Goal: Information Seeking & Learning: Find specific fact

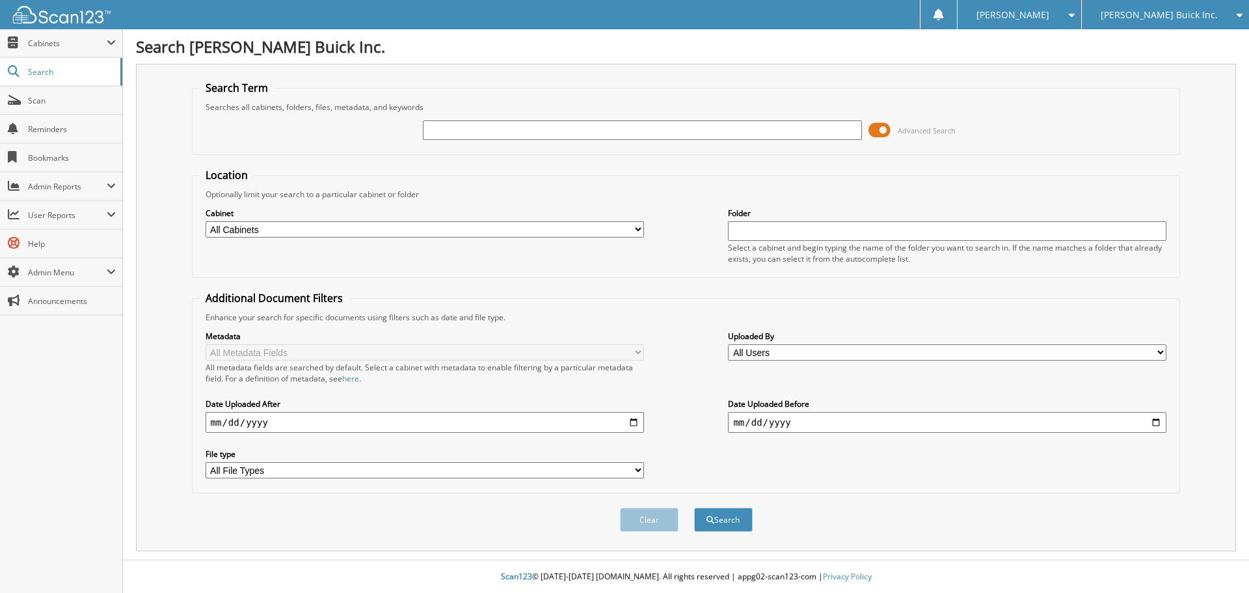
click at [546, 130] on input "text" at bounding box center [642, 130] width 438 height 20
type input "29010"
click at [694, 507] on button "Search" at bounding box center [723, 519] width 59 height 24
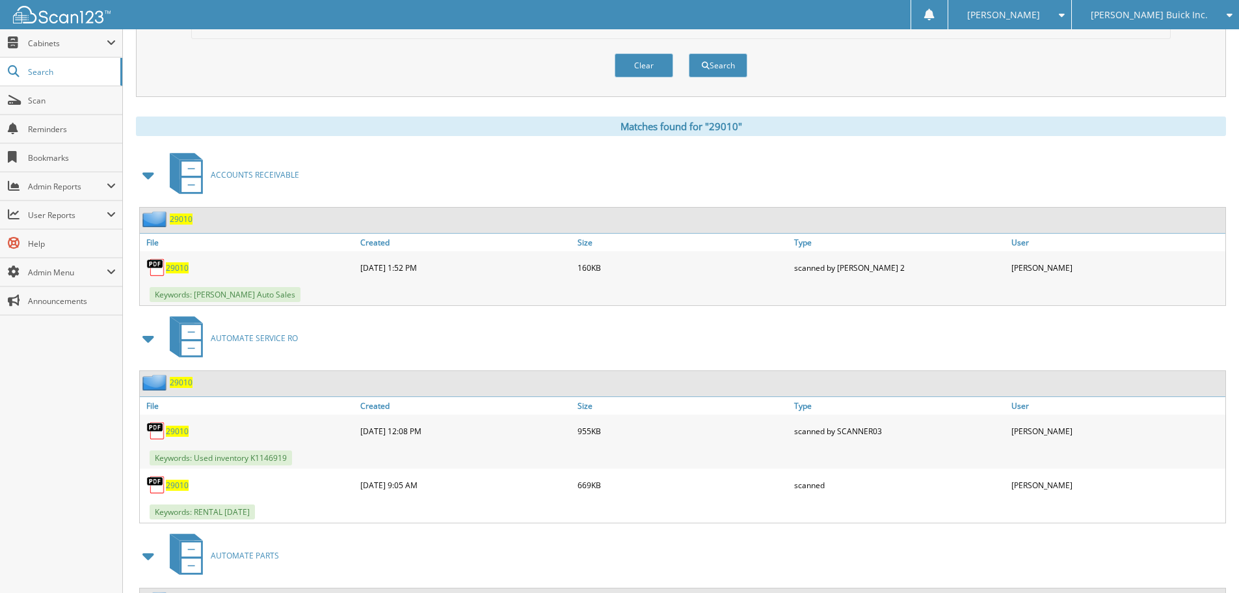
scroll to position [455, 0]
click at [184, 487] on span "29010" at bounding box center [177, 483] width 23 height 11
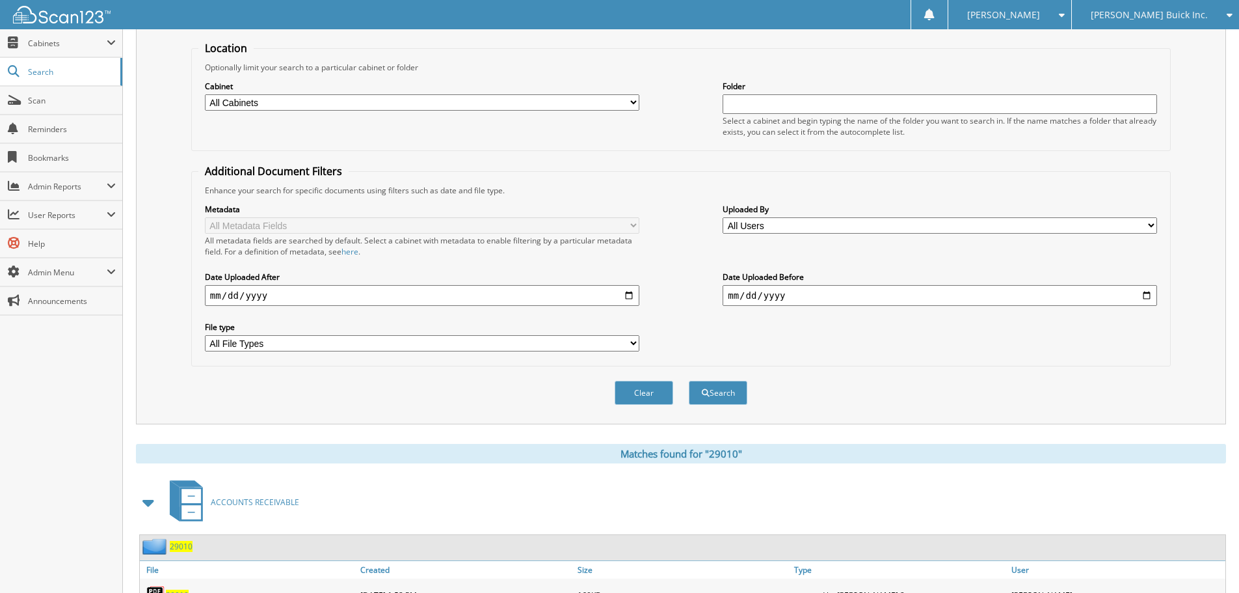
scroll to position [0, 0]
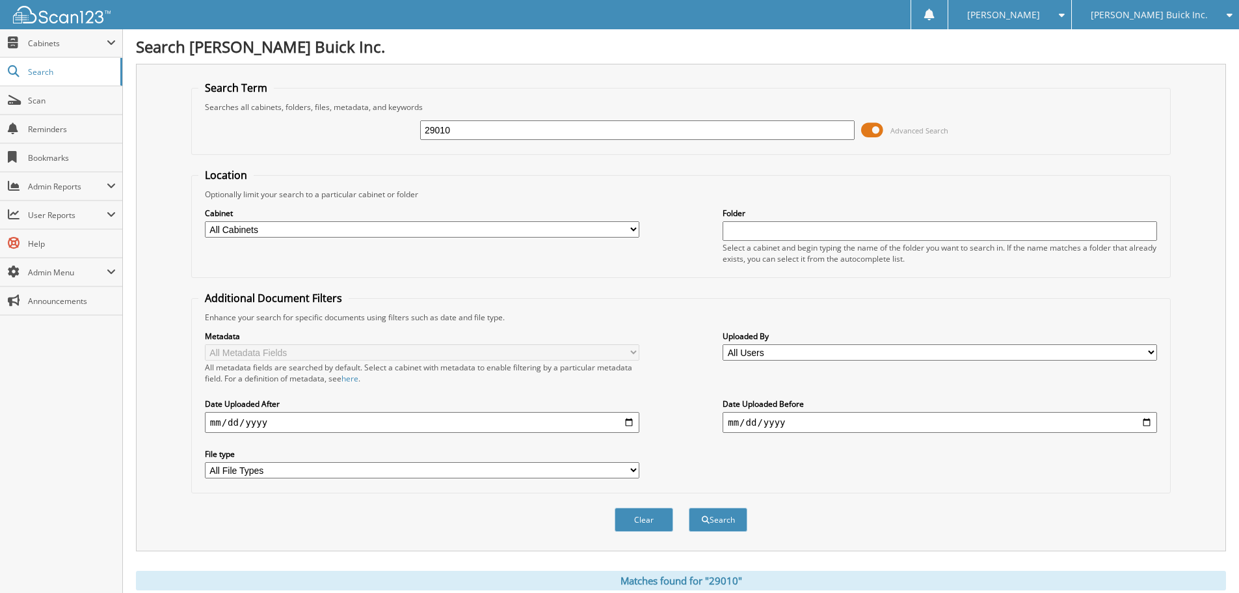
drag, startPoint x: 550, startPoint y: 121, endPoint x: 196, endPoint y: 105, distance: 354.9
click at [196, 105] on fieldset "Search Term Searches all cabinets, folders, files, metadata, and keywords 29010…" at bounding box center [681, 118] width 980 height 74
type input "30121"
click at [689, 507] on button "Search" at bounding box center [718, 519] width 59 height 24
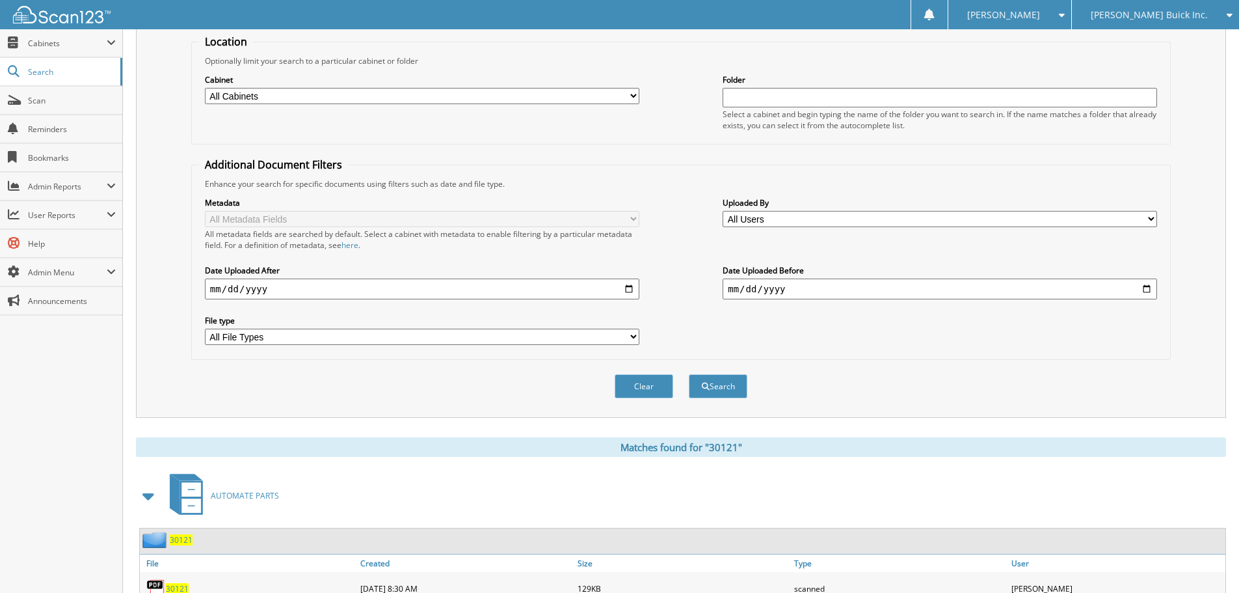
scroll to position [455, 0]
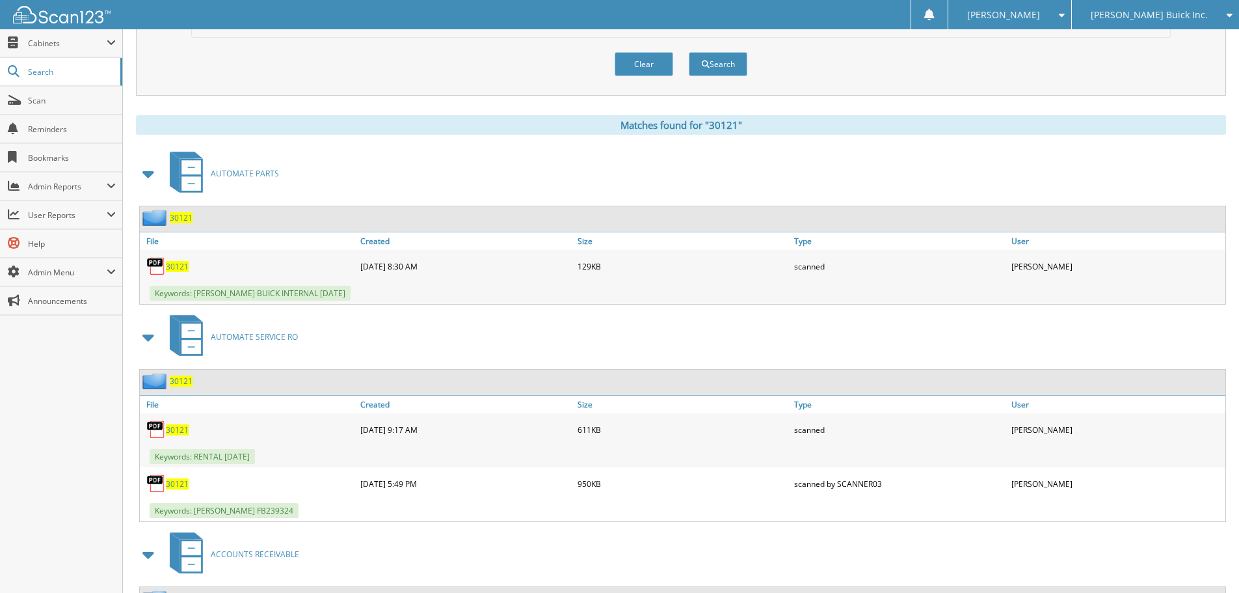
click at [180, 429] on span "30121" at bounding box center [177, 429] width 23 height 11
click at [178, 427] on span "30121" at bounding box center [177, 429] width 23 height 11
click at [172, 431] on span "30121" at bounding box center [177, 429] width 23 height 11
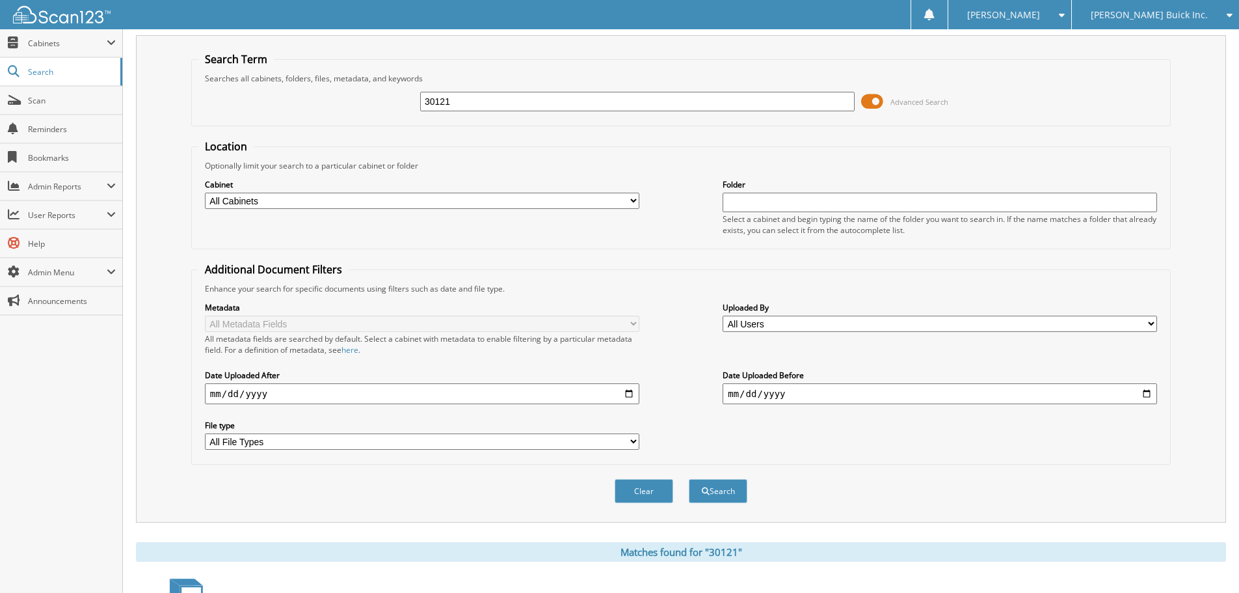
scroll to position [0, 0]
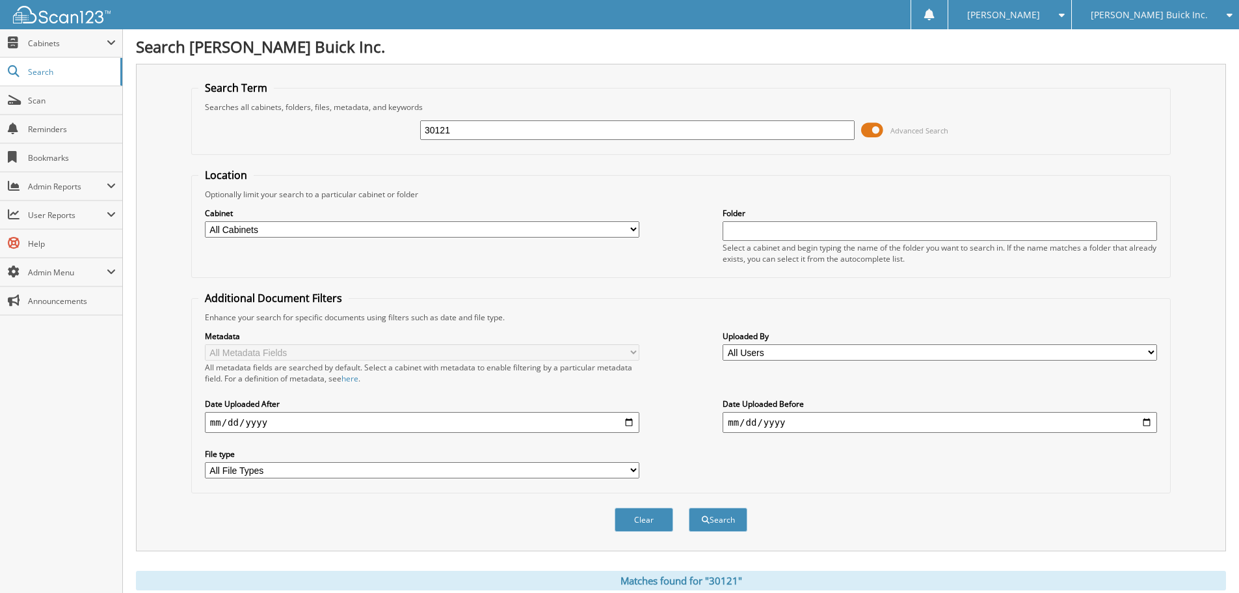
click at [1149, 7] on div "[PERSON_NAME] Buick Inc." at bounding box center [1156, 14] width 154 height 29
click at [1151, 35] on link "[PERSON_NAME] Chrysler Inc." at bounding box center [1155, 40] width 167 height 23
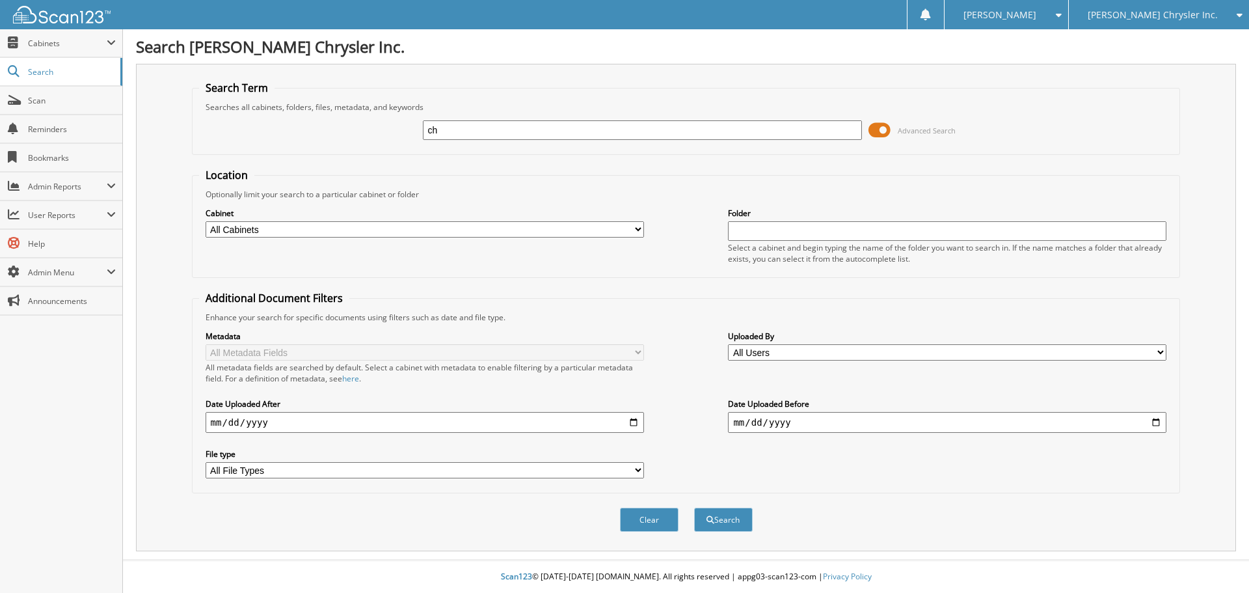
type input "cheaper car rental"
click at [403, 235] on select "All Cabinets ABANDONED TITLE VEHICLES ACCOUNTS PAYABLE ACCOUNTS RECEIVABLE AUCT…" at bounding box center [425, 229] width 438 height 16
select select "16122"
click at [206, 221] on select "All Cabinets ABANDONED TITLE VEHICLES ACCOUNTS PAYABLE ACCOUNTS RECEIVABLE AUCT…" at bounding box center [425, 229] width 438 height 16
click at [217, 426] on input "date" at bounding box center [425, 422] width 438 height 21
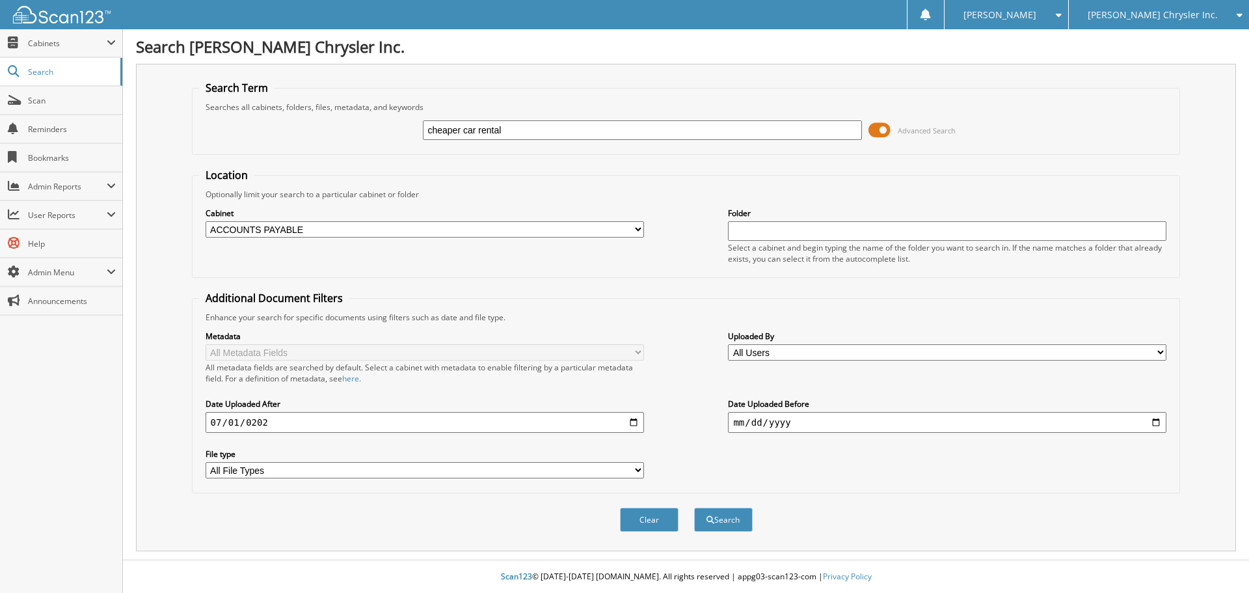
type input "2025-07-01"
click at [747, 524] on button "Search" at bounding box center [723, 519] width 59 height 24
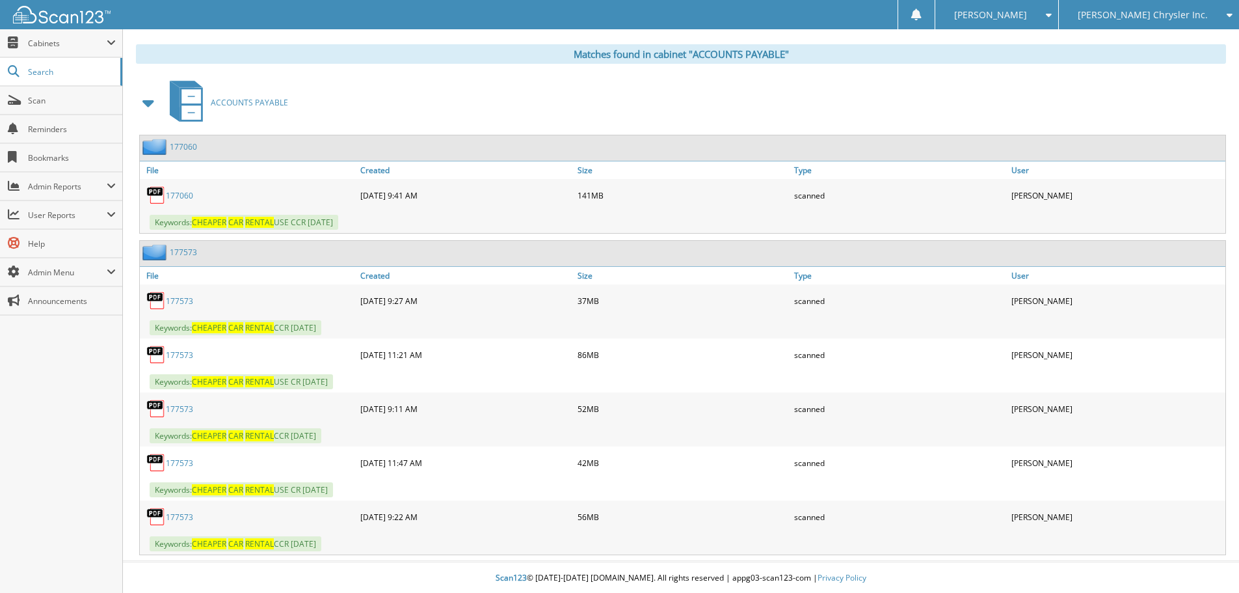
scroll to position [528, 0]
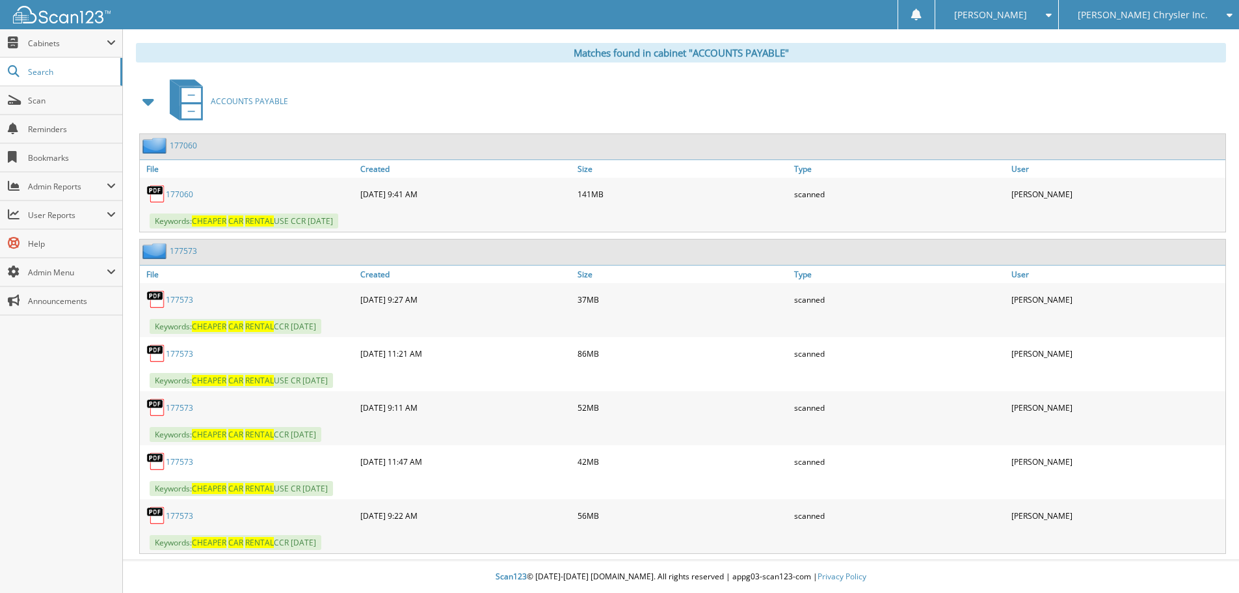
click at [178, 196] on link "177060" at bounding box center [179, 194] width 27 height 11
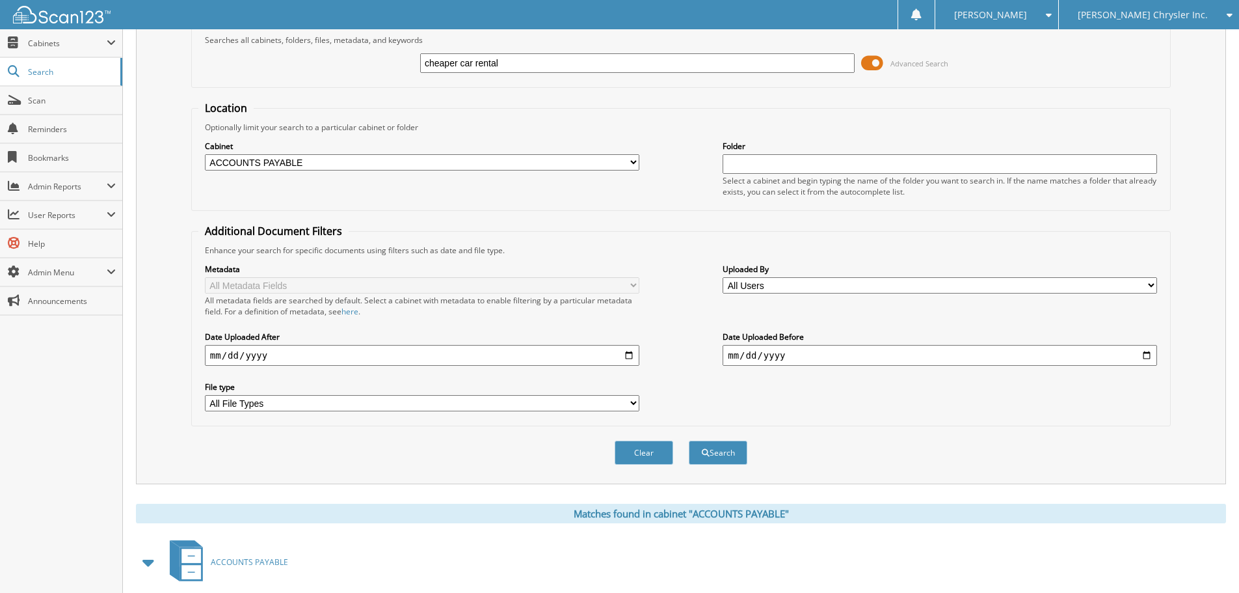
scroll to position [0, 0]
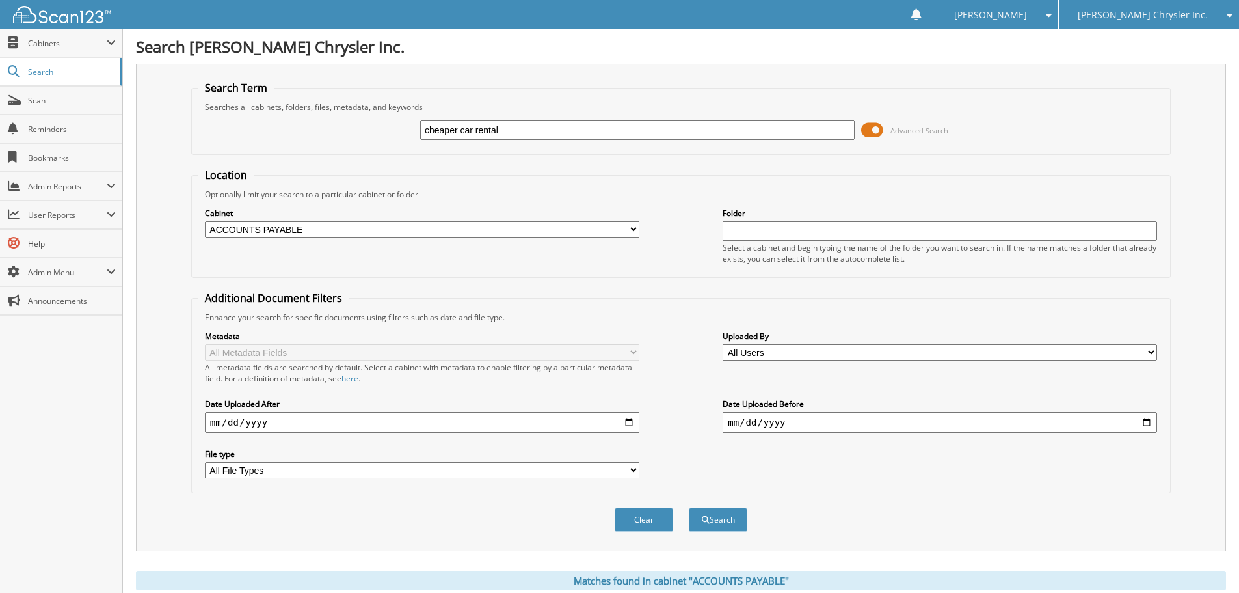
click at [1125, 11] on span "[PERSON_NAME] Chrysler Inc." at bounding box center [1143, 15] width 130 height 8
click at [1121, 42] on link "[PERSON_NAME] Buick Inc." at bounding box center [1149, 40] width 180 height 23
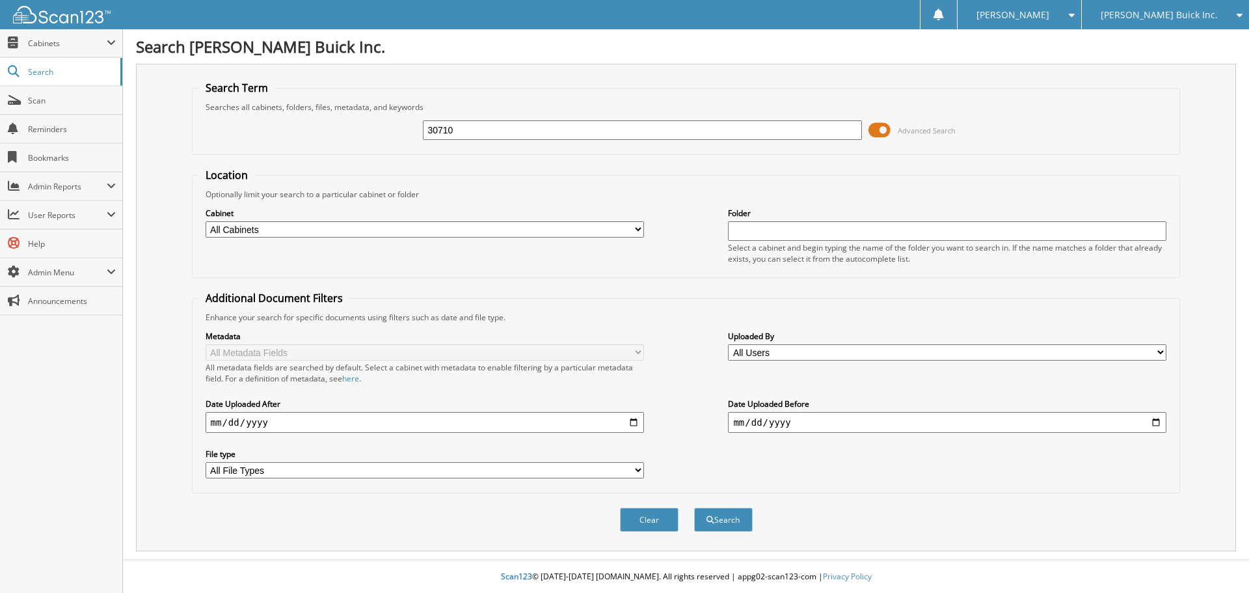
type input "30710"
click at [694, 507] on button "Search" at bounding box center [723, 519] width 59 height 24
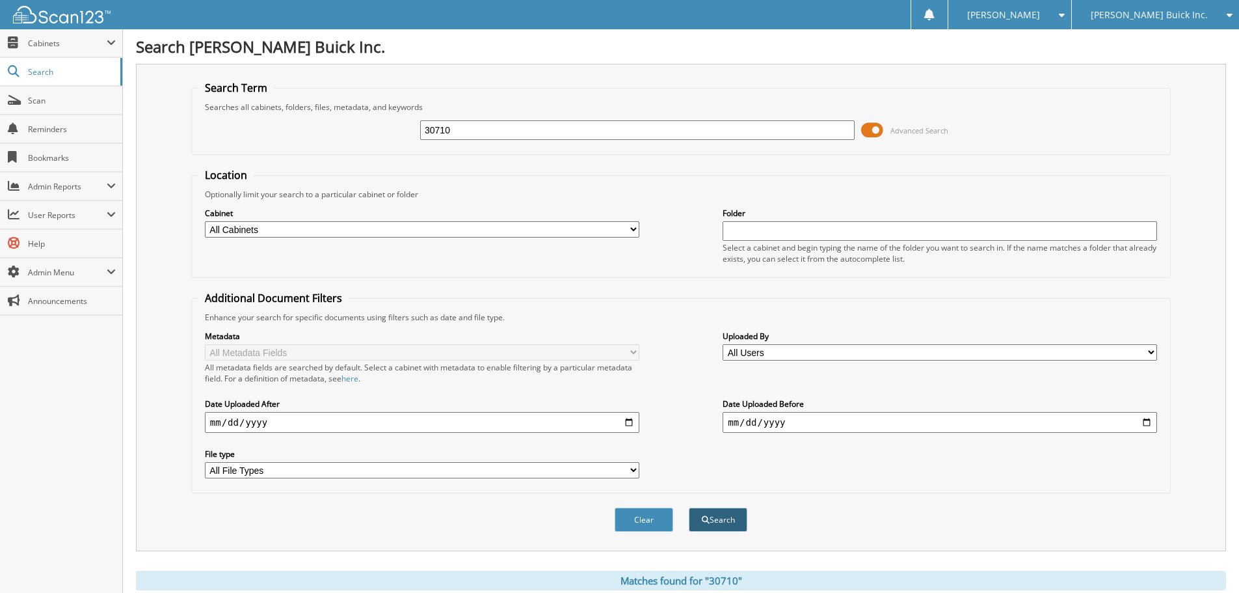
click at [719, 520] on button "Search" at bounding box center [718, 519] width 59 height 24
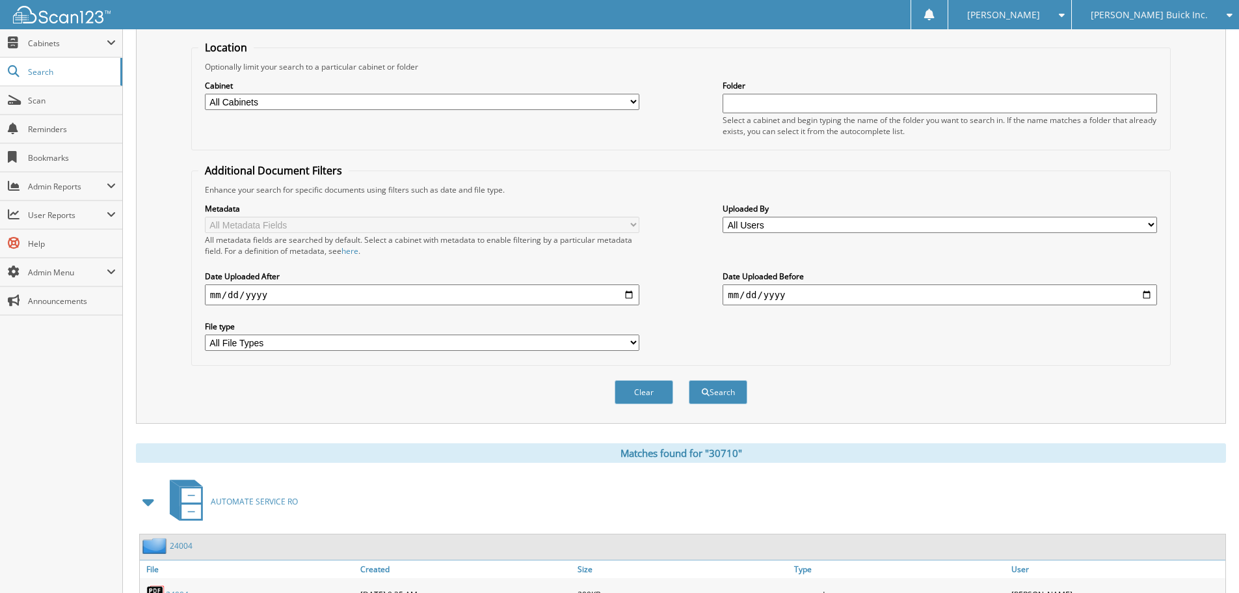
scroll to position [52, 0]
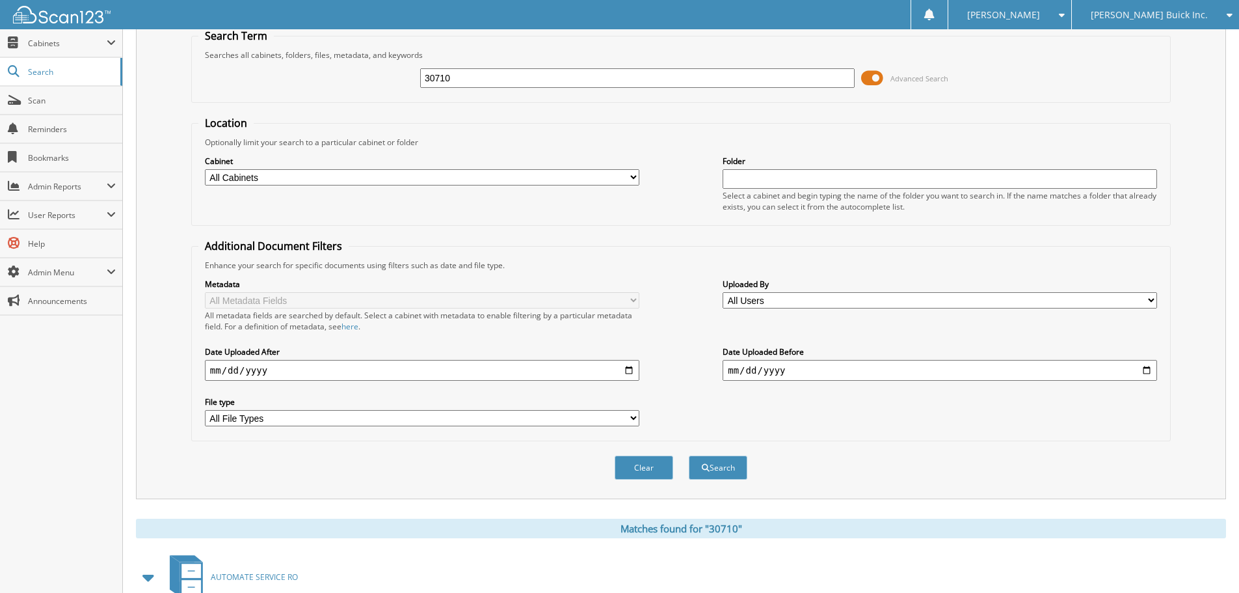
drag, startPoint x: 500, startPoint y: 82, endPoint x: 137, endPoint y: 61, distance: 363.6
click at [136, 66] on div "Search Term Searches all cabinets, folders, files, metadata, and keywords 30710…" at bounding box center [681, 255] width 1090 height 487
type input "31409"
click at [689, 455] on button "Search" at bounding box center [718, 467] width 59 height 24
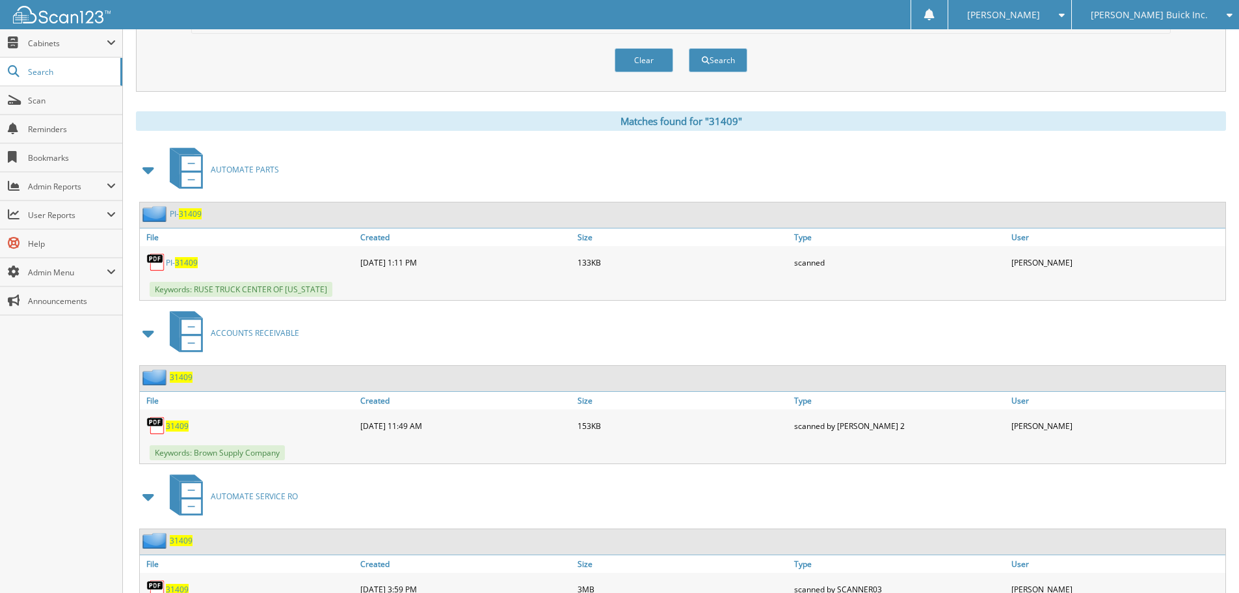
scroll to position [533, 0]
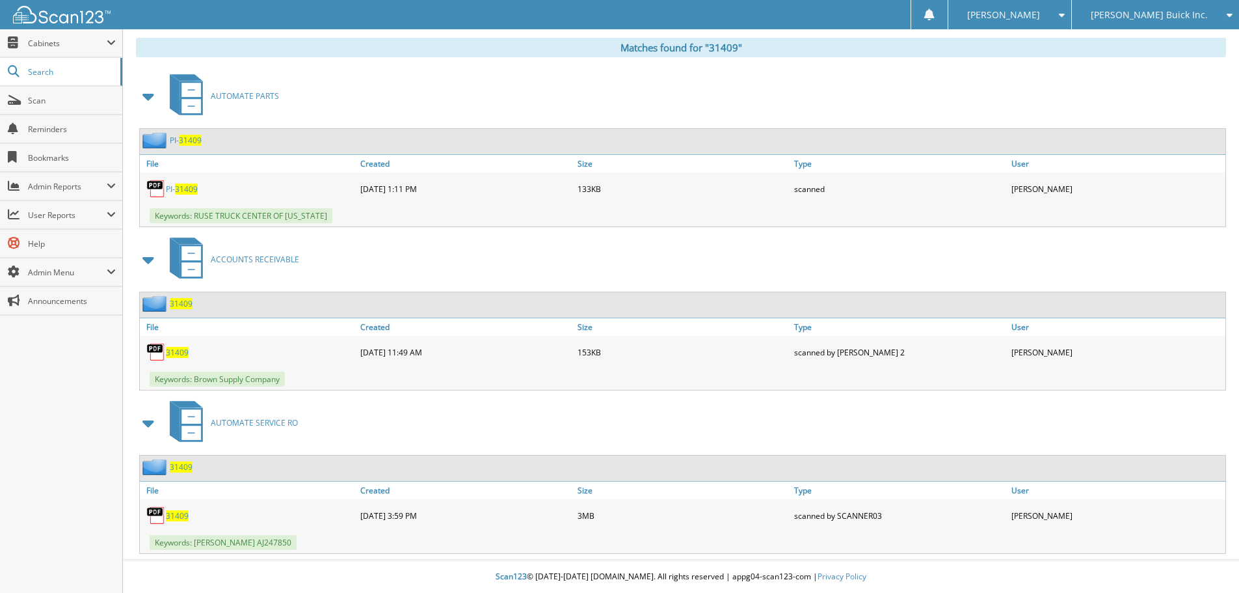
drag, startPoint x: 630, startPoint y: 451, endPoint x: 608, endPoint y: 439, distance: 25.0
click at [608, 439] on div "AUTOMATE SERVICE RO" at bounding box center [681, 422] width 1090 height 51
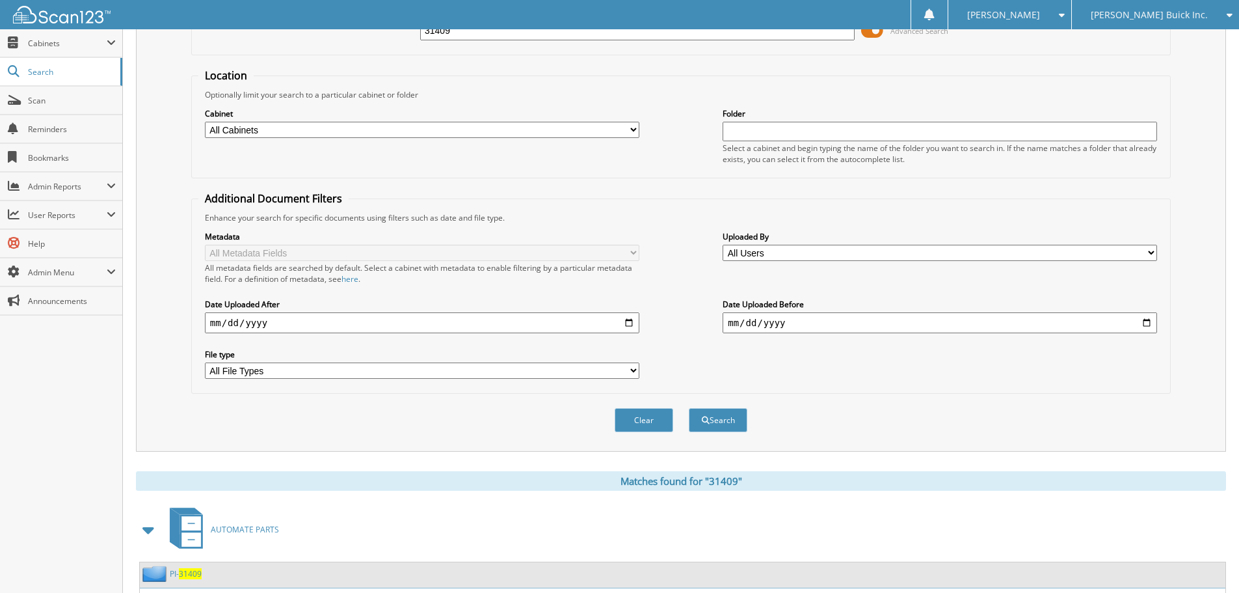
scroll to position [78, 0]
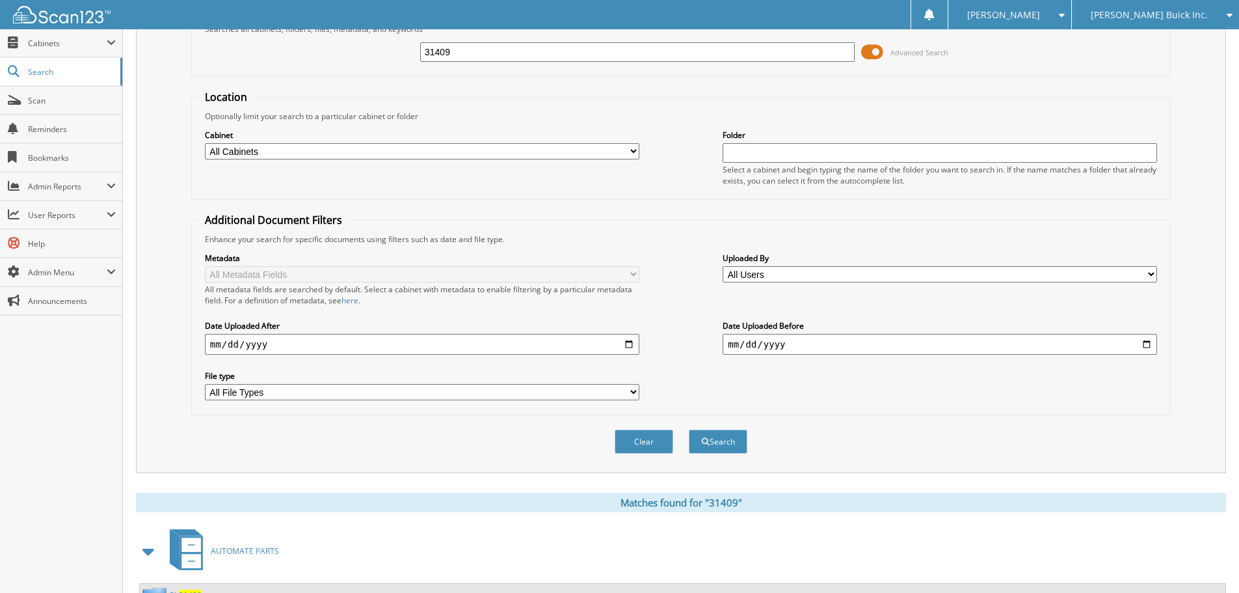
click at [1152, 25] on div "[PERSON_NAME] Buick Inc." at bounding box center [1156, 14] width 154 height 29
click at [1153, 37] on link "[PERSON_NAME] Chrysler Inc." at bounding box center [1155, 40] width 167 height 23
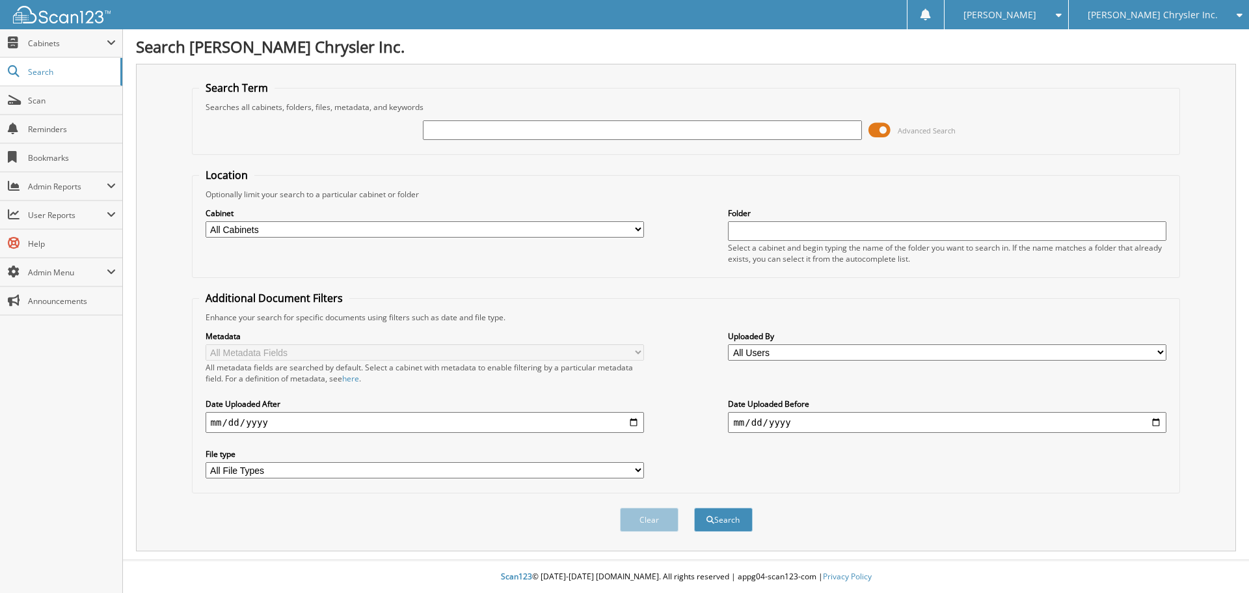
click at [489, 236] on select "All Cabinets ABANDONED TITLE VEHICLES ACCOUNTS PAYABLE ACCOUNTS RECEIVABLE AUCT…" at bounding box center [425, 229] width 438 height 16
select select "16122"
click at [206, 221] on select "All Cabinets ABANDONED TITLE VEHICLES ACCOUNTS PAYABLE ACCOUNTS RECEIVABLE AUCT…" at bounding box center [425, 229] width 438 height 16
click at [539, 136] on input "text" at bounding box center [642, 130] width 438 height 20
type input "cheaper car rental"
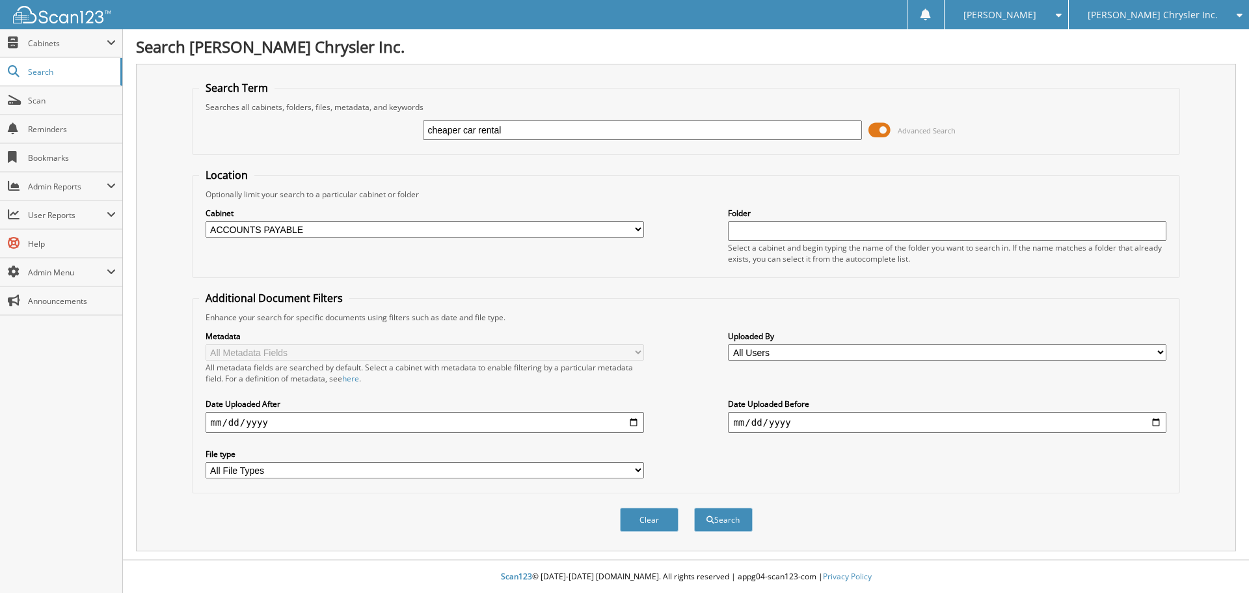
click at [221, 424] on input "date" at bounding box center [425, 422] width 438 height 21
type input "2025-08-01"
click at [694, 507] on button "Search" at bounding box center [723, 519] width 59 height 24
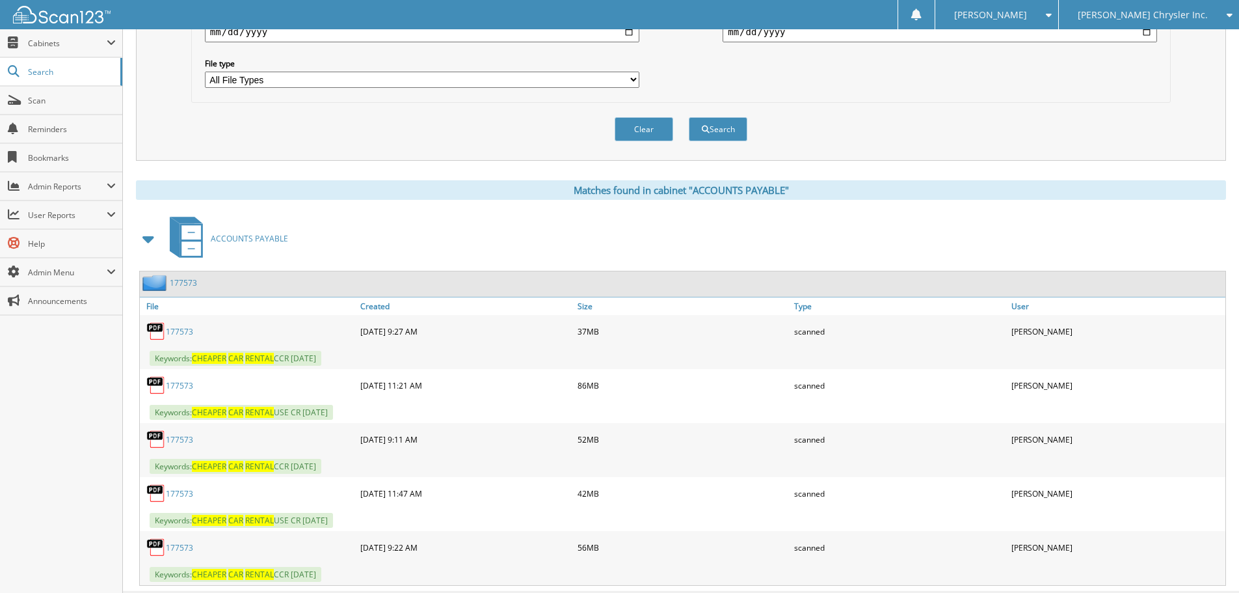
scroll to position [423, 0]
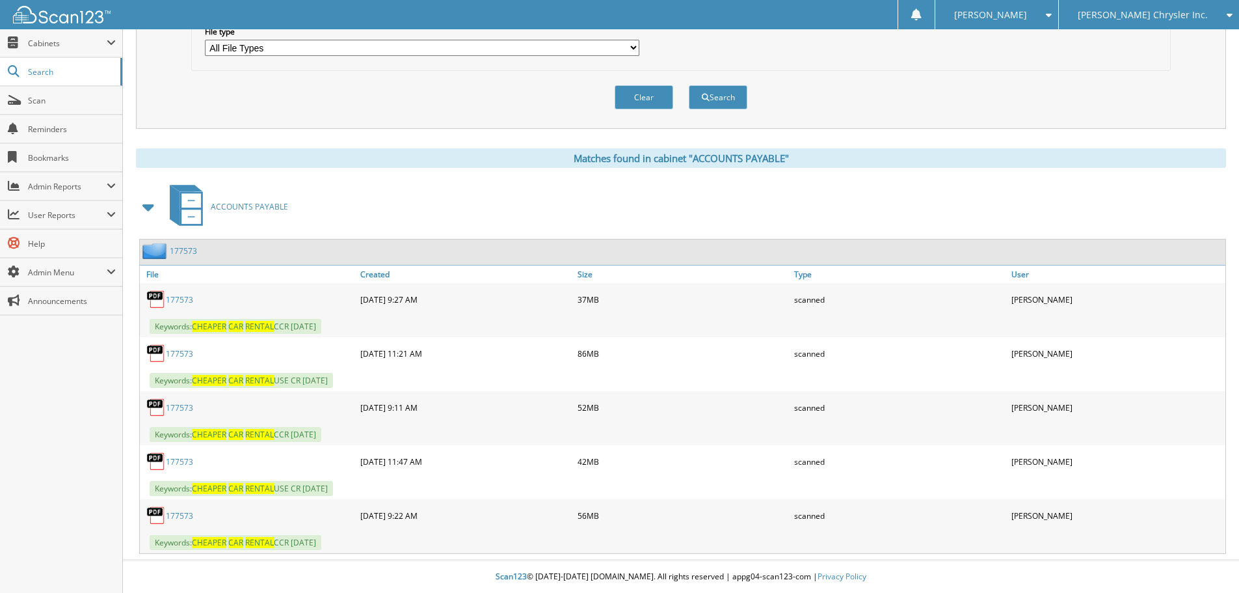
click at [188, 300] on link "177573" at bounding box center [179, 299] width 27 height 11
click at [186, 407] on link "177573" at bounding box center [179, 407] width 27 height 11
click at [187, 516] on link "177573" at bounding box center [179, 515] width 27 height 11
